Goal: Information Seeking & Learning: Find specific page/section

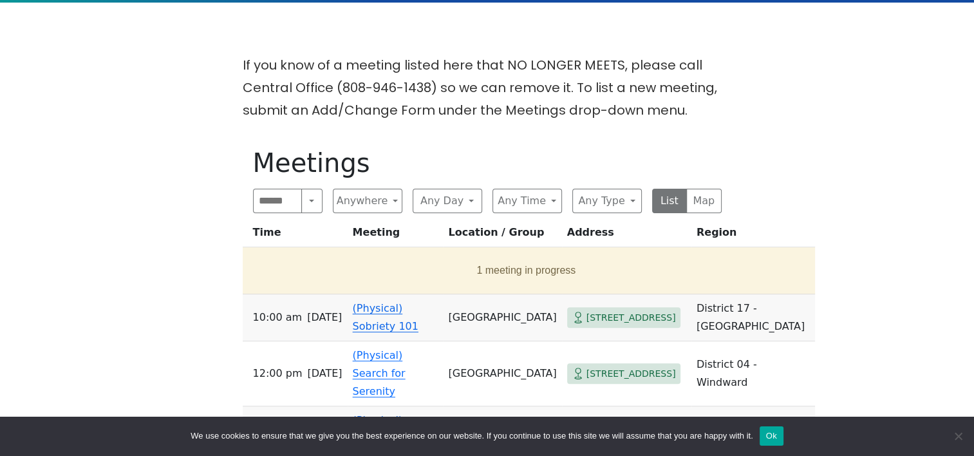
scroll to position [335, 0]
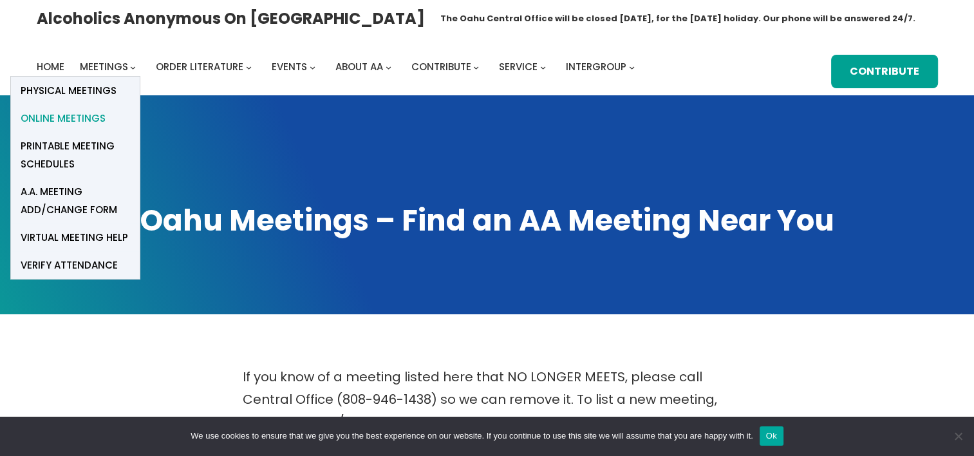
click at [89, 116] on span "Online Meetings" at bounding box center [63, 118] width 85 height 18
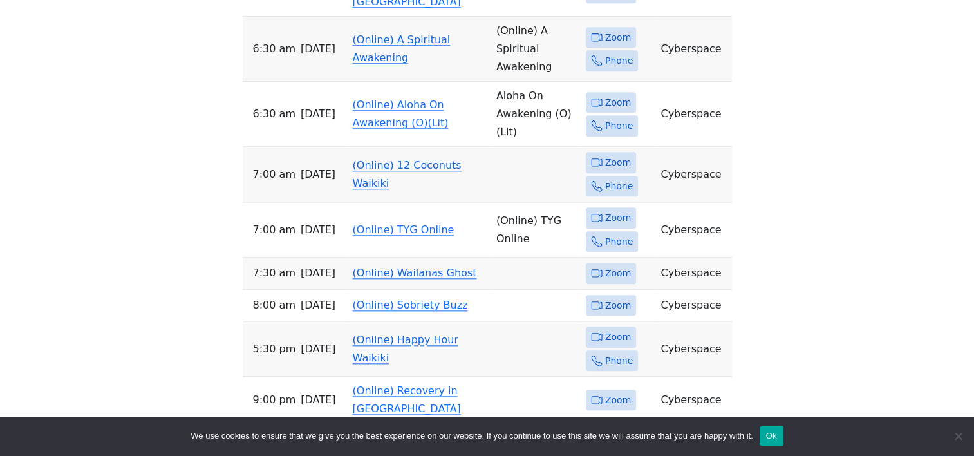
scroll to position [1364, 0]
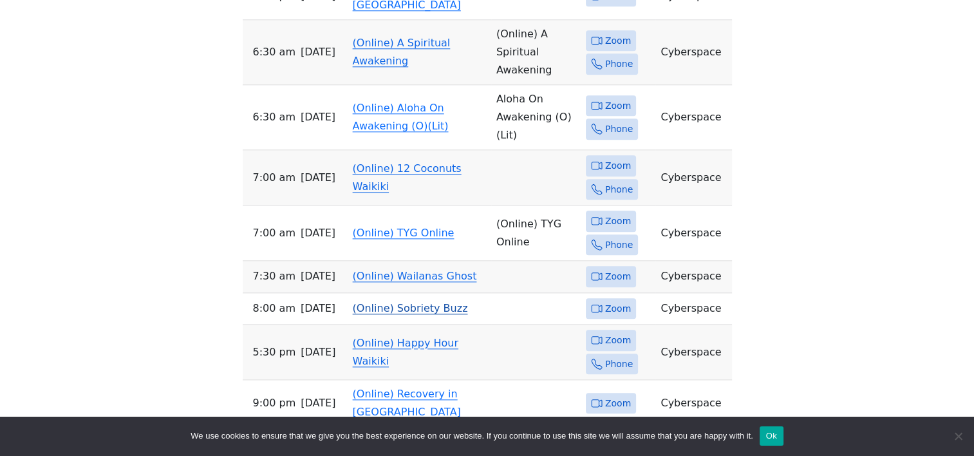
click at [414, 302] on link "(Online) Sobriety Buzz" at bounding box center [410, 308] width 115 height 12
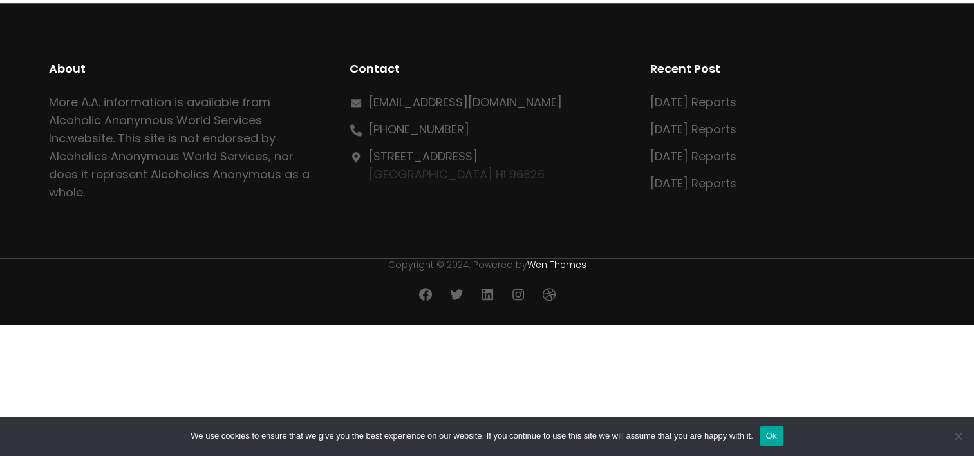
scroll to position [449, 0]
